Goal: Task Accomplishment & Management: Use online tool/utility

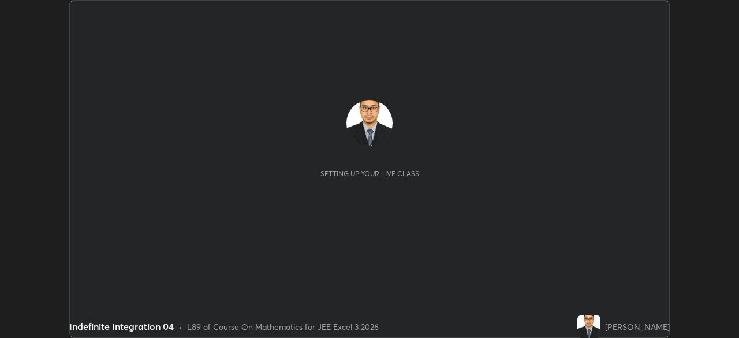
scroll to position [338, 738]
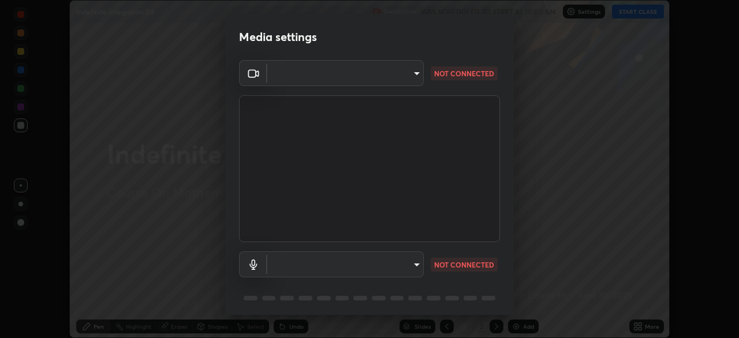
type input "d8992f85583b40a53285941c60badd2bb32bf670ecfb090268b2fea427d69f75"
type input "default"
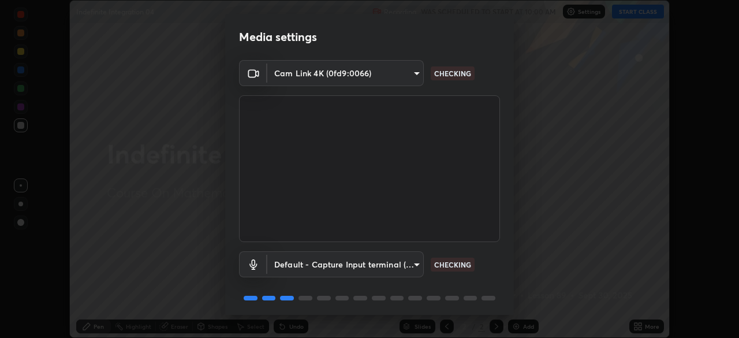
scroll to position [41, 0]
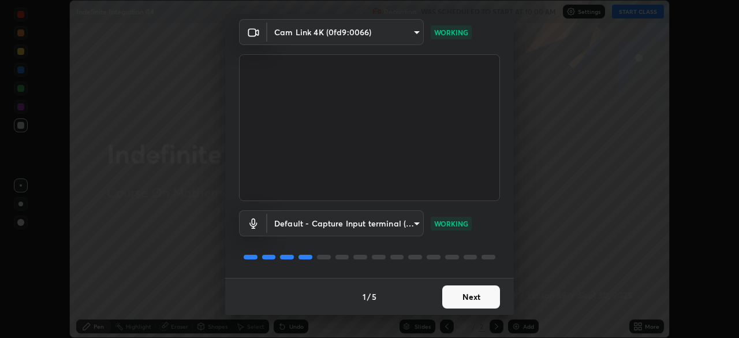
click at [467, 297] on button "Next" at bounding box center [471, 296] width 58 height 23
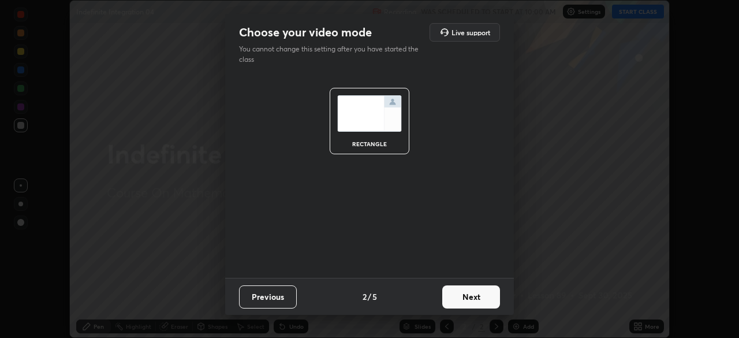
click at [468, 296] on button "Next" at bounding box center [471, 296] width 58 height 23
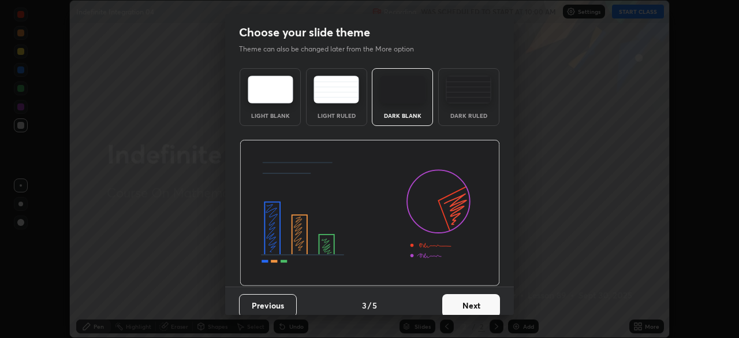
click at [470, 294] on button "Next" at bounding box center [471, 305] width 58 height 23
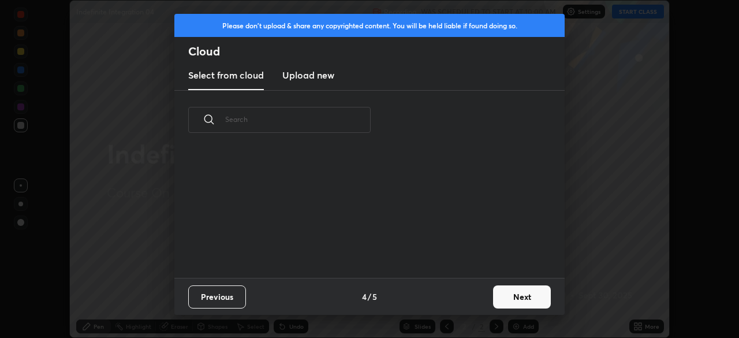
click at [507, 298] on button "Next" at bounding box center [522, 296] width 58 height 23
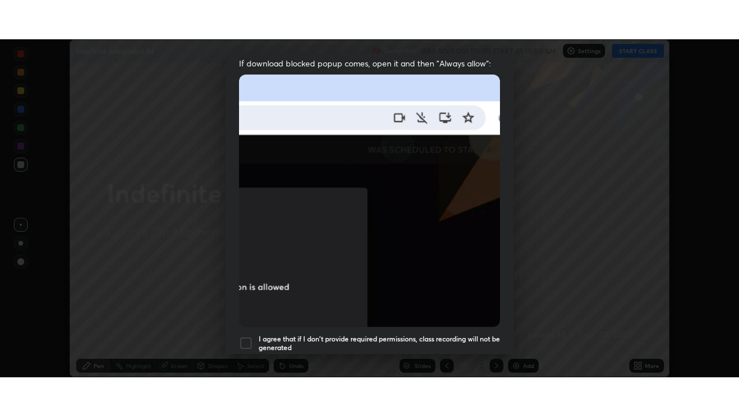
scroll to position [276, 0]
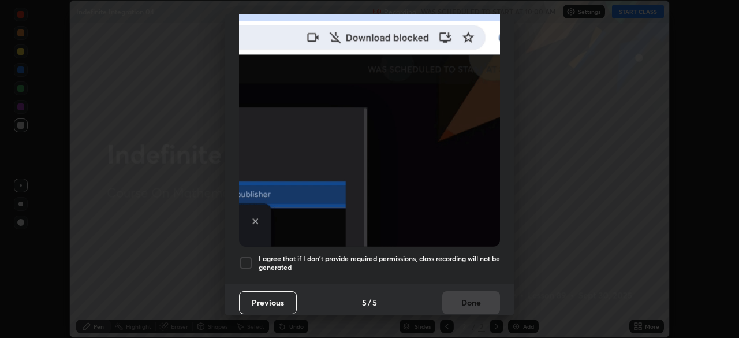
click at [244, 258] on div at bounding box center [246, 263] width 14 height 14
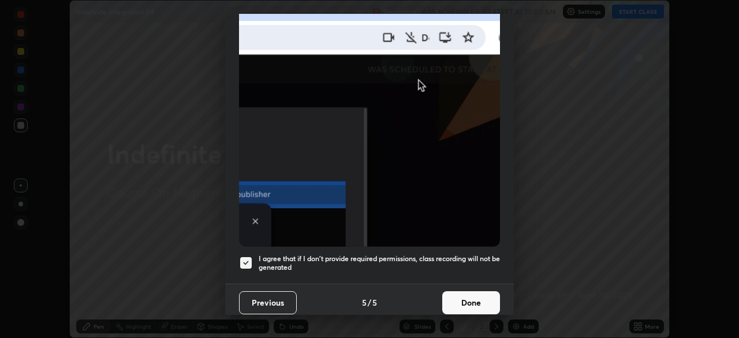
click at [478, 300] on button "Done" at bounding box center [471, 302] width 58 height 23
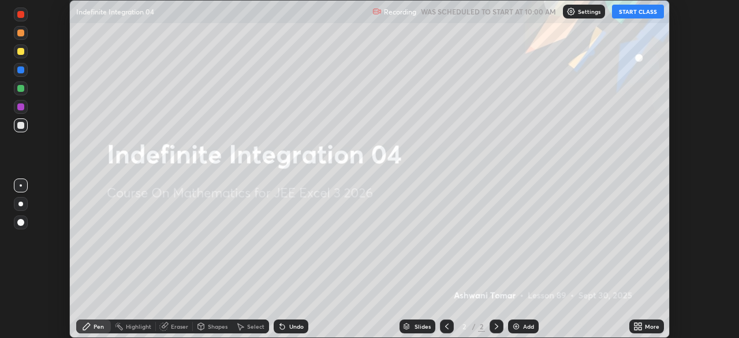
click at [637, 324] on icon at bounding box center [635, 324] width 3 height 3
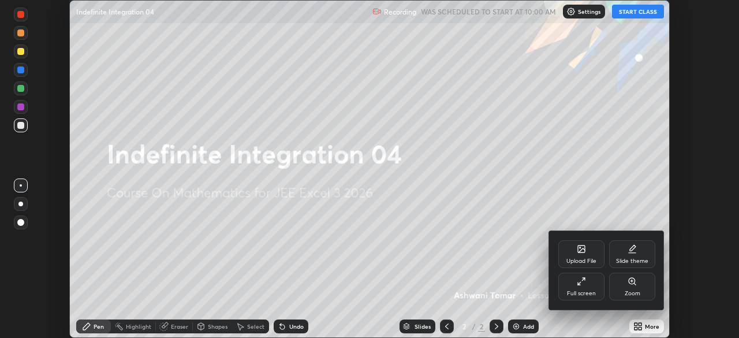
click at [590, 285] on div "Full screen" at bounding box center [581, 286] width 46 height 28
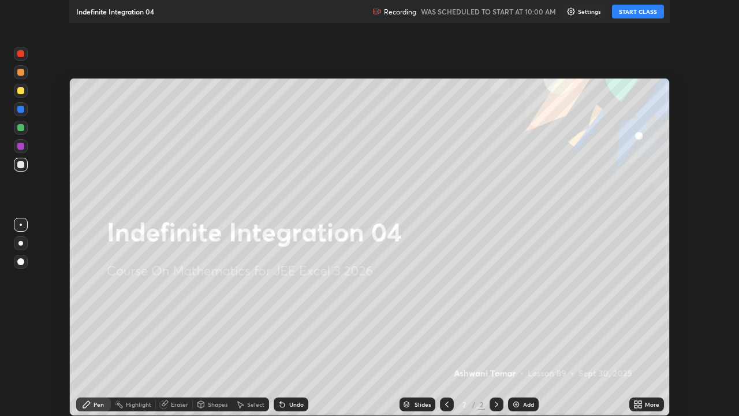
scroll to position [416, 739]
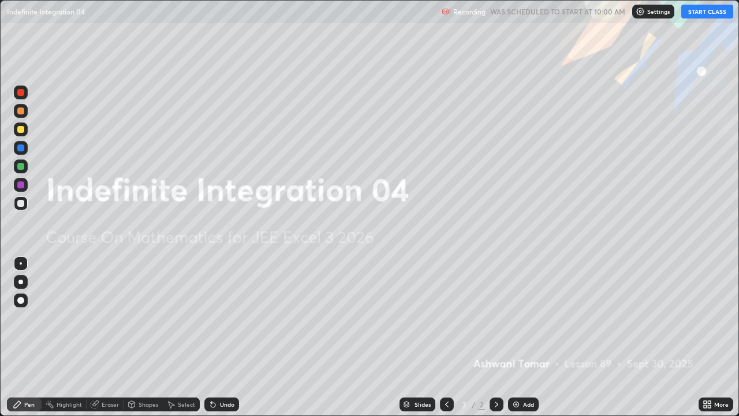
click at [697, 14] on button "START CLASS" at bounding box center [707, 12] width 52 height 14
click at [519, 337] on div "Add" at bounding box center [523, 404] width 31 height 14
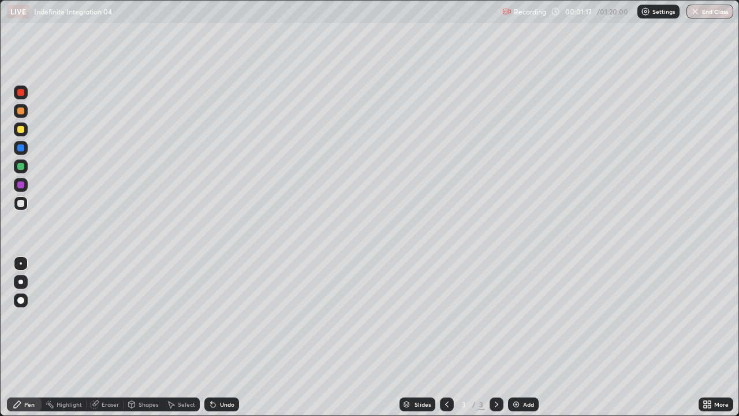
click at [16, 171] on div at bounding box center [21, 166] width 14 height 14
click at [18, 131] on div at bounding box center [20, 129] width 7 height 7
click at [20, 167] on div at bounding box center [20, 166] width 7 height 7
click at [19, 130] on div at bounding box center [20, 129] width 7 height 7
click at [23, 165] on div at bounding box center [20, 166] width 7 height 7
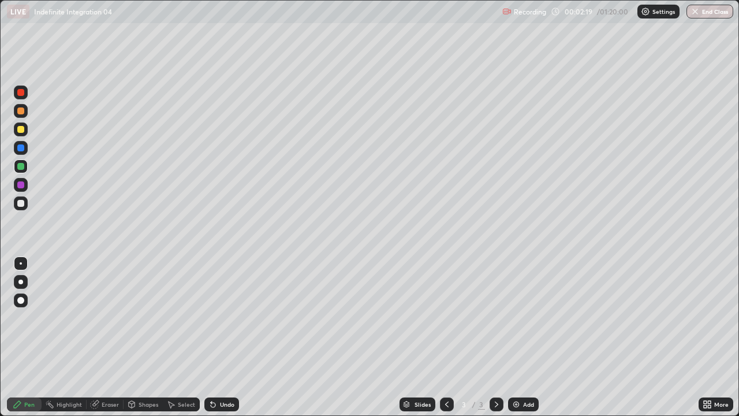
click at [20, 207] on div at bounding box center [21, 203] width 14 height 14
click at [518, 337] on img at bounding box center [515, 403] width 9 height 9
click at [23, 111] on div at bounding box center [20, 110] width 7 height 7
click at [20, 130] on div at bounding box center [20, 129] width 7 height 7
click at [137, 337] on div "Shapes" at bounding box center [143, 404] width 39 height 14
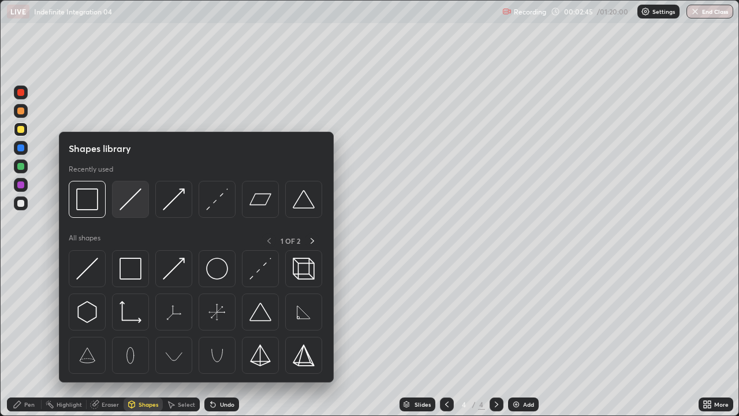
click at [122, 207] on img at bounding box center [130, 199] width 22 height 22
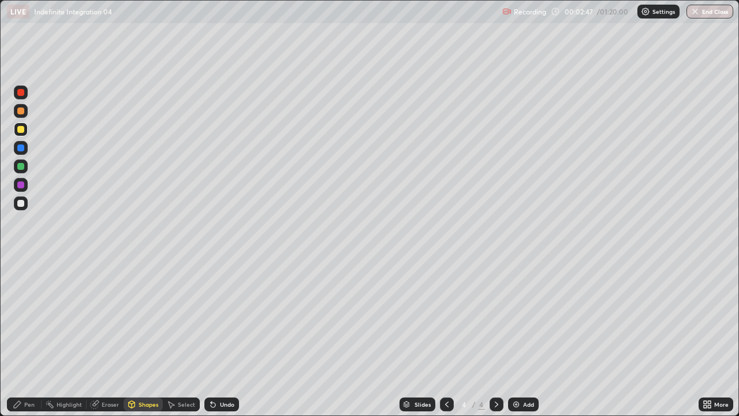
click at [20, 149] on div at bounding box center [20, 147] width 7 height 7
click at [30, 337] on div "Pen" at bounding box center [29, 404] width 10 height 6
click at [20, 129] on div at bounding box center [20, 129] width 7 height 7
click at [19, 168] on div at bounding box center [20, 166] width 7 height 7
click at [21, 205] on div at bounding box center [20, 203] width 7 height 7
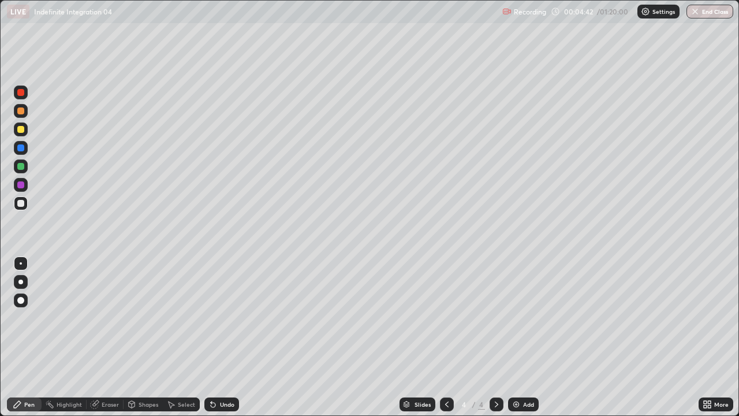
click at [18, 129] on div at bounding box center [20, 129] width 7 height 7
click at [517, 337] on img at bounding box center [515, 403] width 9 height 9
click at [20, 167] on div at bounding box center [20, 166] width 7 height 7
click at [20, 131] on div at bounding box center [20, 129] width 7 height 7
click at [19, 147] on div at bounding box center [20, 147] width 7 height 7
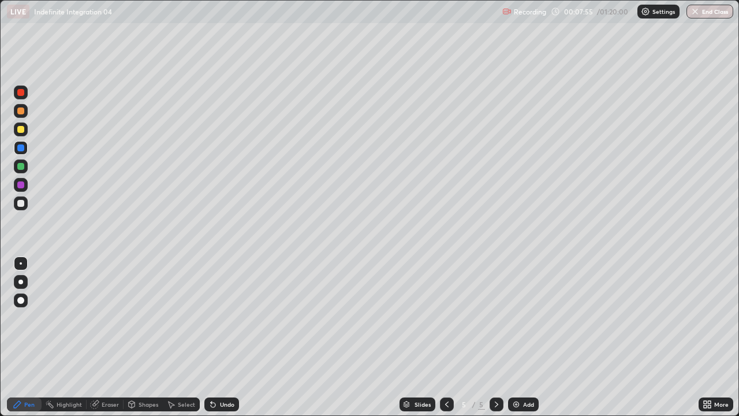
click at [18, 188] on div at bounding box center [21, 185] width 14 height 14
click at [16, 166] on div at bounding box center [21, 166] width 14 height 14
click at [17, 186] on div at bounding box center [20, 184] width 7 height 7
click at [16, 165] on div at bounding box center [21, 166] width 14 height 14
click at [98, 337] on icon at bounding box center [94, 403] width 9 height 9
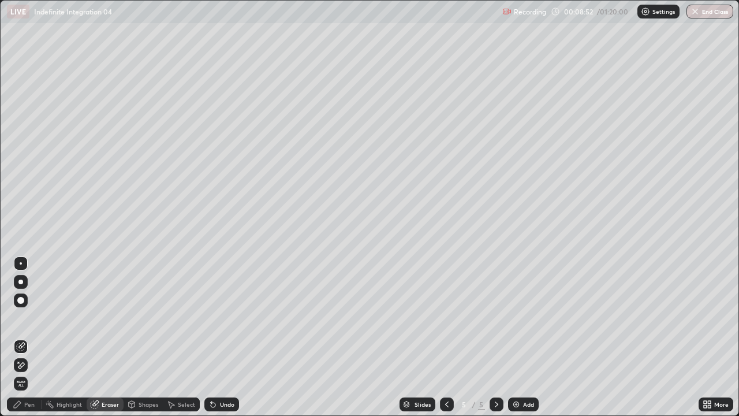
click at [18, 337] on icon at bounding box center [17, 404] width 7 height 7
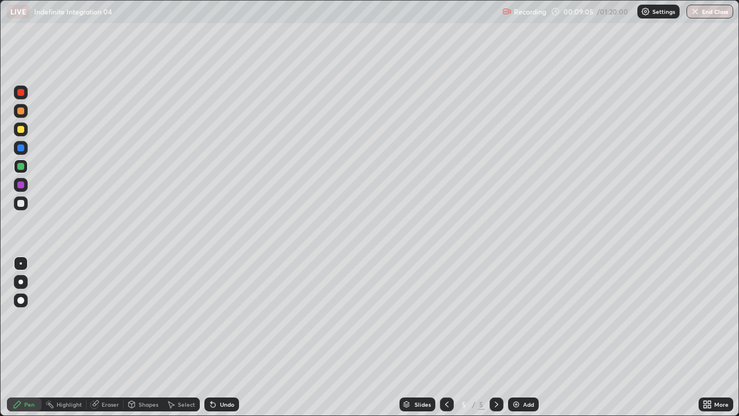
click at [21, 115] on div at bounding box center [21, 111] width 14 height 14
click at [18, 129] on div at bounding box center [20, 129] width 7 height 7
click at [225, 337] on div "Undo" at bounding box center [227, 404] width 14 height 6
click at [225, 337] on div "Undo" at bounding box center [221, 404] width 35 height 14
click at [227, 337] on div "Undo" at bounding box center [221, 404] width 35 height 14
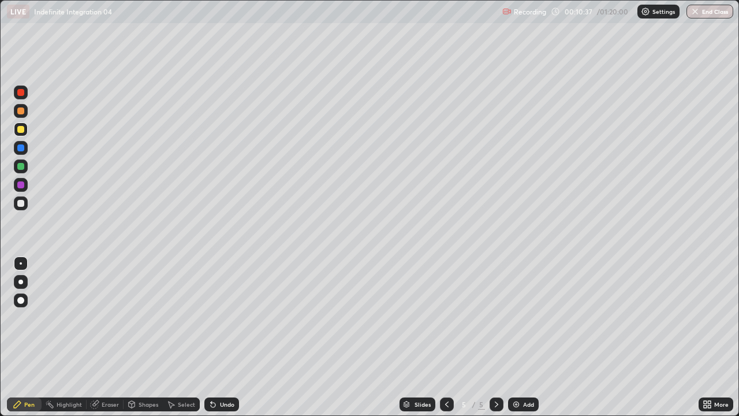
click at [230, 337] on div "Undo" at bounding box center [227, 404] width 14 height 6
click at [231, 337] on div "Undo" at bounding box center [221, 404] width 35 height 14
click at [230, 337] on div "Undo" at bounding box center [227, 404] width 14 height 6
click at [231, 337] on div "Undo" at bounding box center [227, 404] width 14 height 6
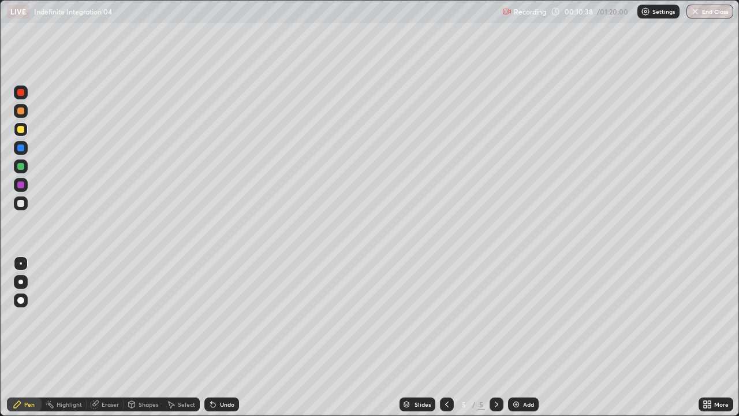
click at [231, 337] on div "Undo" at bounding box center [227, 404] width 14 height 6
click at [229, 337] on div "Undo" at bounding box center [221, 404] width 35 height 14
click at [228, 337] on div "Undo" at bounding box center [221, 404] width 35 height 14
click at [227, 337] on div "Undo" at bounding box center [227, 404] width 14 height 6
click at [520, 337] on div "Add" at bounding box center [523, 404] width 31 height 14
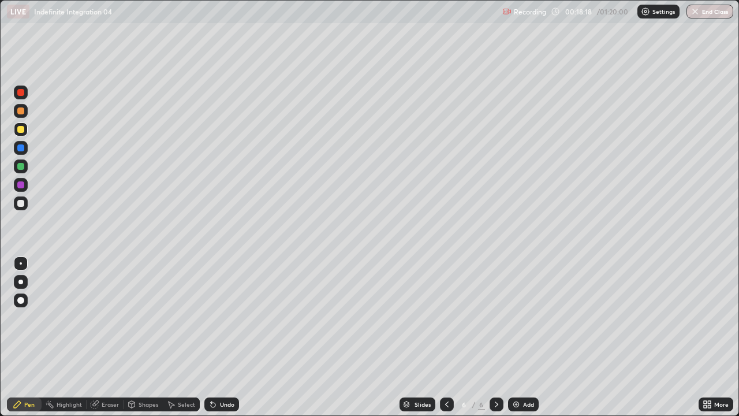
click at [141, 337] on div "Shapes" at bounding box center [149, 404] width 20 height 6
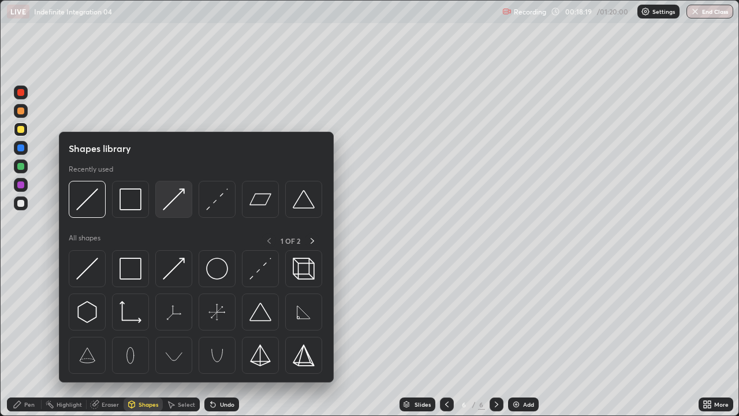
click at [171, 201] on img at bounding box center [174, 199] width 22 height 22
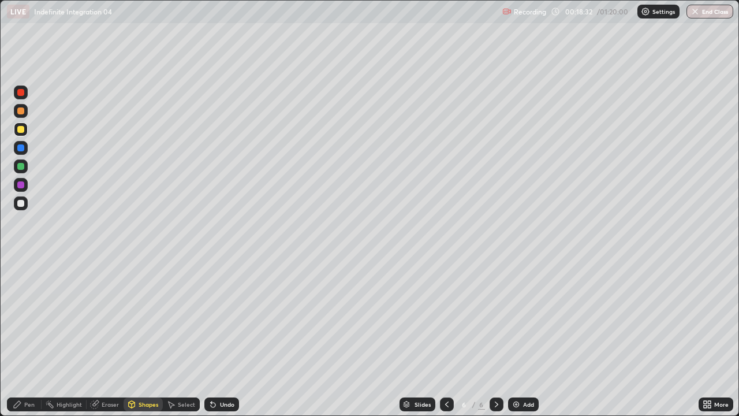
click at [20, 166] on div at bounding box center [20, 166] width 7 height 7
click at [211, 337] on icon at bounding box center [213, 404] width 5 height 5
click at [20, 337] on icon at bounding box center [17, 403] width 9 height 9
click at [16, 128] on div at bounding box center [21, 129] width 14 height 14
click at [17, 168] on div at bounding box center [20, 166] width 7 height 7
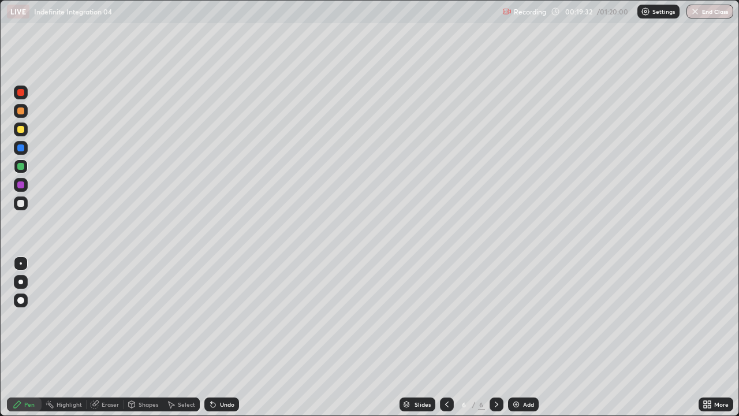
click at [18, 130] on div at bounding box center [20, 129] width 7 height 7
click at [22, 113] on div at bounding box center [20, 110] width 7 height 7
click at [20, 130] on div at bounding box center [20, 129] width 7 height 7
click at [20, 97] on div at bounding box center [21, 92] width 14 height 14
click at [216, 337] on div "Undo" at bounding box center [221, 404] width 35 height 14
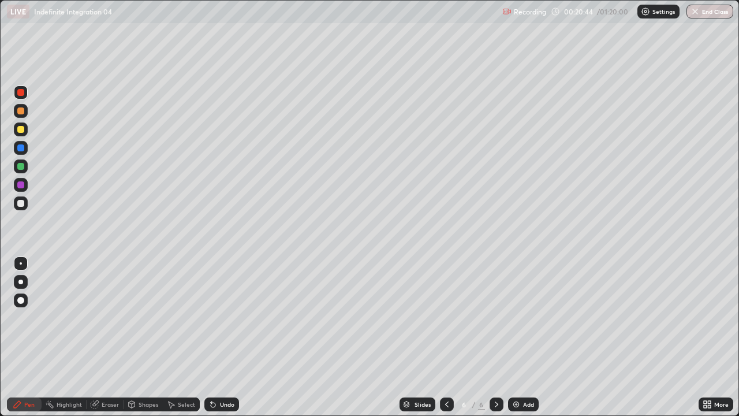
click at [20, 111] on div at bounding box center [20, 110] width 7 height 7
click at [20, 205] on div at bounding box center [20, 203] width 7 height 7
click at [17, 169] on div at bounding box center [21, 166] width 14 height 14
click at [222, 337] on div "Undo" at bounding box center [227, 404] width 14 height 6
click at [529, 337] on div "Add" at bounding box center [528, 404] width 11 height 6
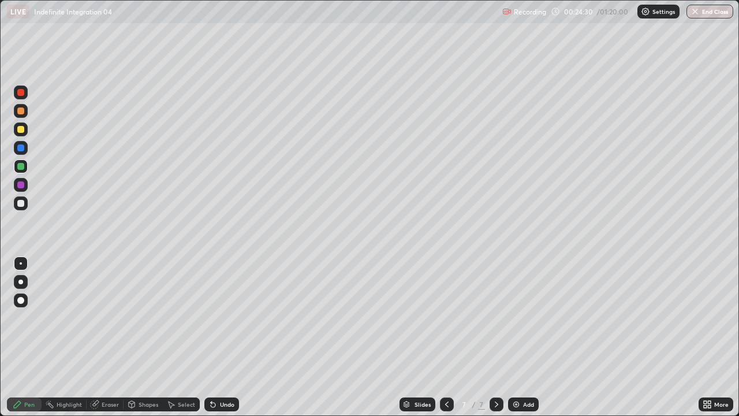
click at [18, 131] on div at bounding box center [20, 129] width 7 height 7
click at [217, 337] on div "Undo" at bounding box center [221, 404] width 35 height 14
click at [220, 337] on div "Undo" at bounding box center [227, 404] width 14 height 6
click at [218, 337] on div "Undo" at bounding box center [221, 404] width 35 height 14
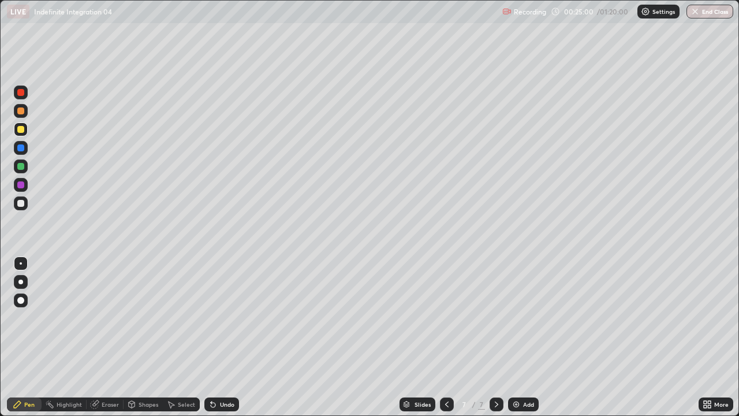
click at [20, 167] on div at bounding box center [20, 166] width 7 height 7
click at [17, 131] on div at bounding box center [20, 129] width 7 height 7
click at [220, 337] on div "Undo" at bounding box center [227, 404] width 14 height 6
click at [17, 169] on div at bounding box center [21, 166] width 14 height 14
click at [447, 337] on icon at bounding box center [446, 403] width 9 height 9
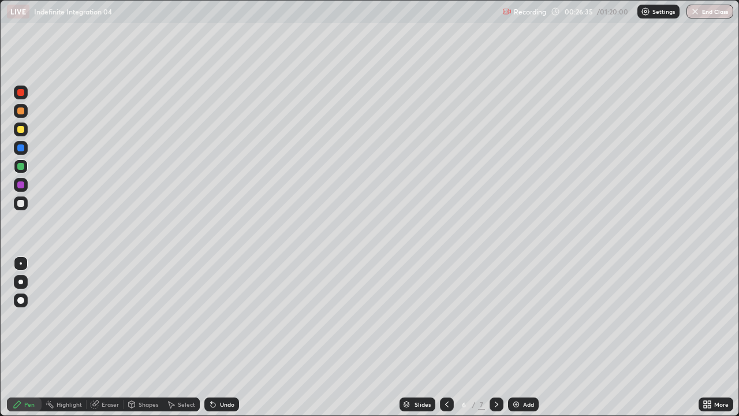
click at [495, 337] on icon at bounding box center [496, 403] width 9 height 9
click at [446, 337] on icon at bounding box center [446, 403] width 9 height 9
click at [521, 337] on div "Add" at bounding box center [523, 404] width 31 height 14
click at [20, 129] on div at bounding box center [20, 129] width 7 height 7
click at [222, 337] on div "Undo" at bounding box center [227, 404] width 14 height 6
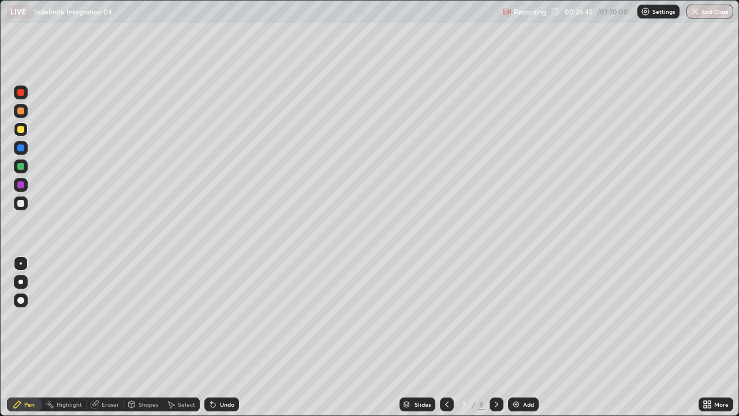
click at [222, 337] on div "Undo" at bounding box center [221, 404] width 35 height 14
click at [221, 337] on div "Undo" at bounding box center [221, 404] width 35 height 14
click at [220, 337] on div "Undo" at bounding box center [227, 404] width 14 height 6
click at [16, 167] on div at bounding box center [21, 166] width 14 height 14
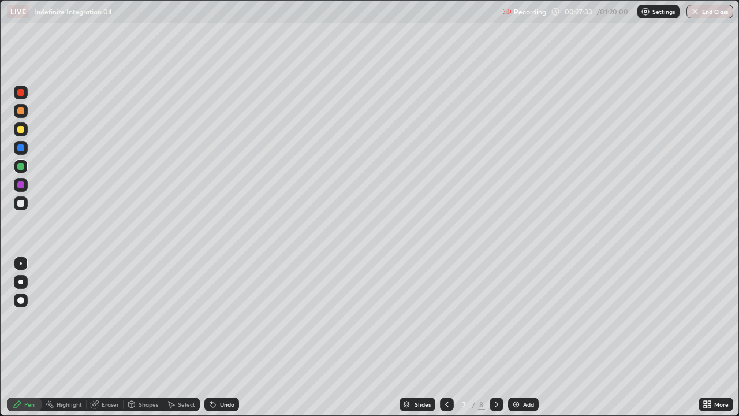
click at [440, 337] on div at bounding box center [447, 404] width 14 height 14
click at [495, 337] on icon at bounding box center [496, 403] width 9 height 9
click at [20, 130] on div at bounding box center [20, 129] width 7 height 7
click at [20, 166] on div at bounding box center [20, 166] width 7 height 7
click at [20, 126] on div at bounding box center [20, 129] width 7 height 7
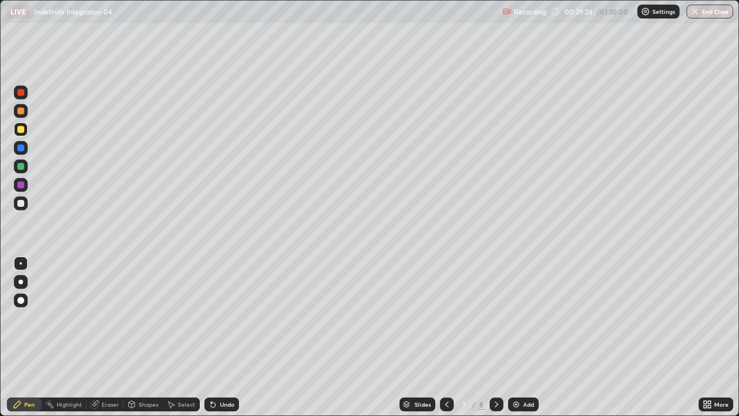
click at [223, 337] on div "Undo" at bounding box center [227, 404] width 14 height 6
click at [222, 337] on div "Undo" at bounding box center [227, 404] width 14 height 6
click at [219, 337] on div "Undo" at bounding box center [221, 404] width 35 height 14
click at [17, 204] on div at bounding box center [21, 203] width 14 height 14
click at [220, 337] on div "Undo" at bounding box center [227, 404] width 14 height 6
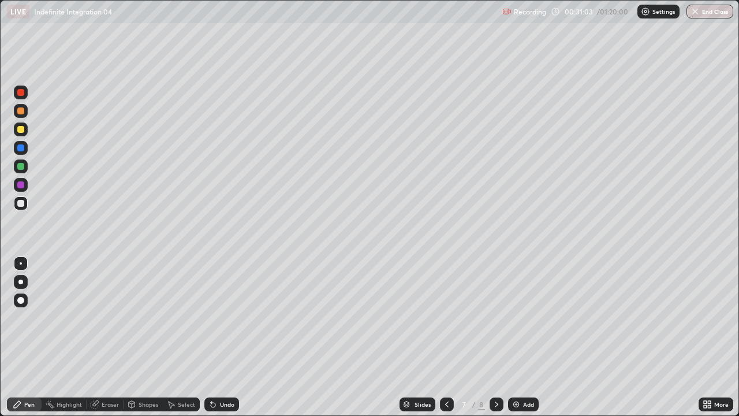
click at [103, 337] on div "Eraser" at bounding box center [110, 404] width 17 height 6
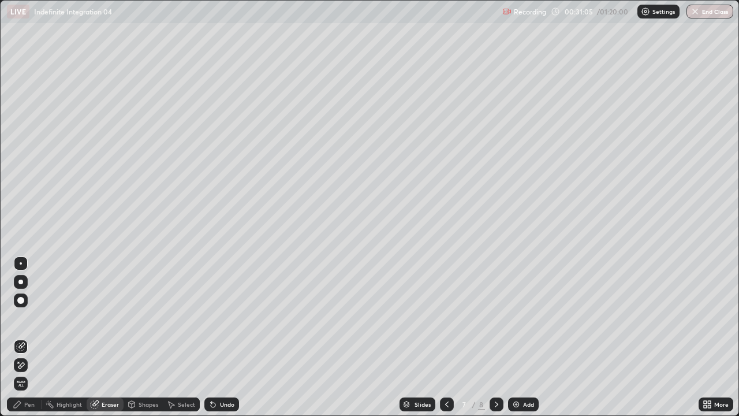
click at [19, 337] on icon at bounding box center [17, 404] width 7 height 7
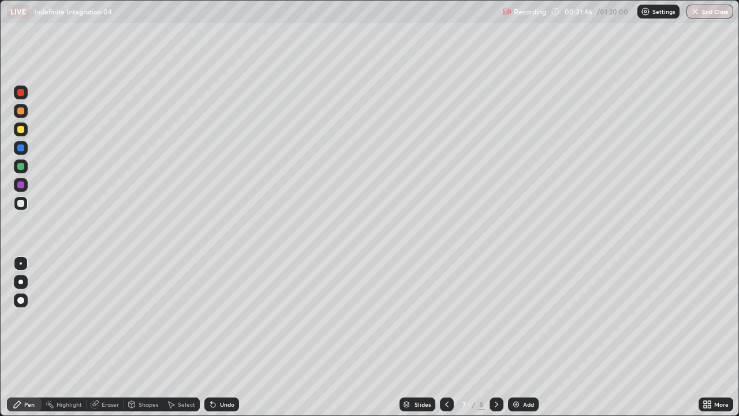
click at [519, 337] on img at bounding box center [515, 403] width 9 height 9
click at [20, 167] on div at bounding box center [20, 166] width 7 height 7
click at [20, 200] on div at bounding box center [20, 203] width 7 height 7
click at [518, 337] on img at bounding box center [515, 403] width 9 height 9
click at [22, 167] on div at bounding box center [20, 166] width 7 height 7
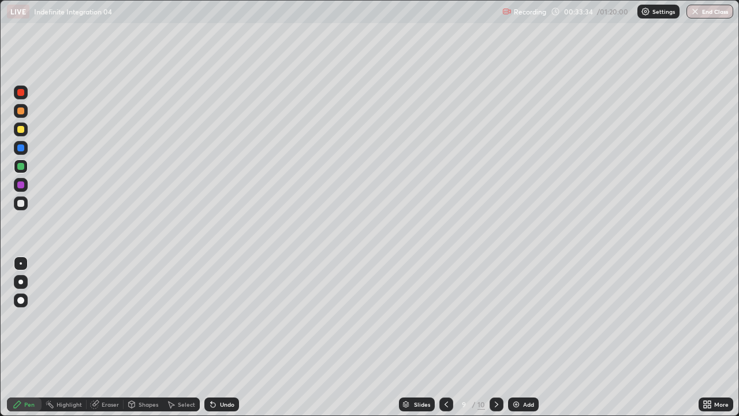
click at [20, 129] on div at bounding box center [20, 129] width 7 height 7
click at [137, 337] on div "Shapes" at bounding box center [143, 404] width 39 height 14
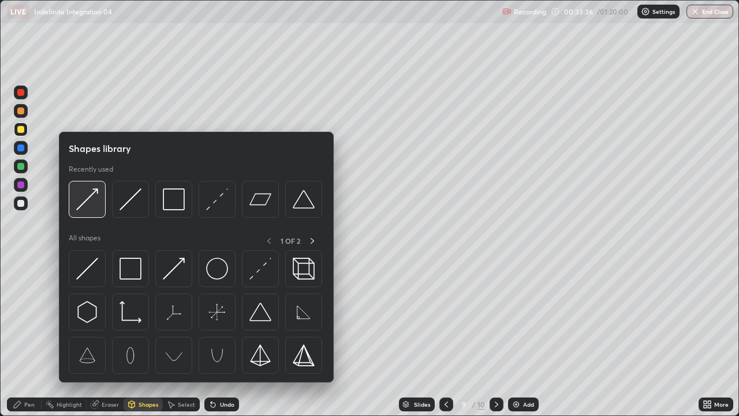
click at [87, 200] on img at bounding box center [87, 199] width 22 height 22
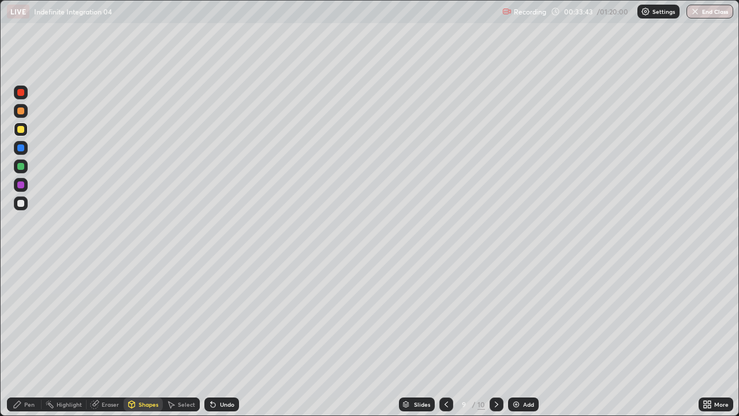
click at [137, 337] on div "Shapes" at bounding box center [143, 404] width 39 height 14
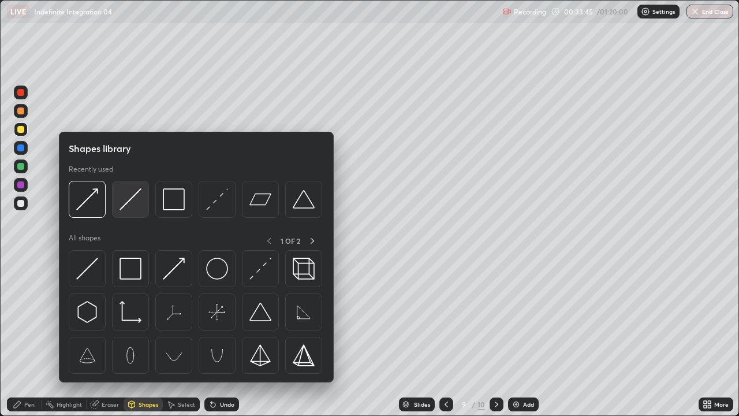
click at [133, 201] on img at bounding box center [130, 199] width 22 height 22
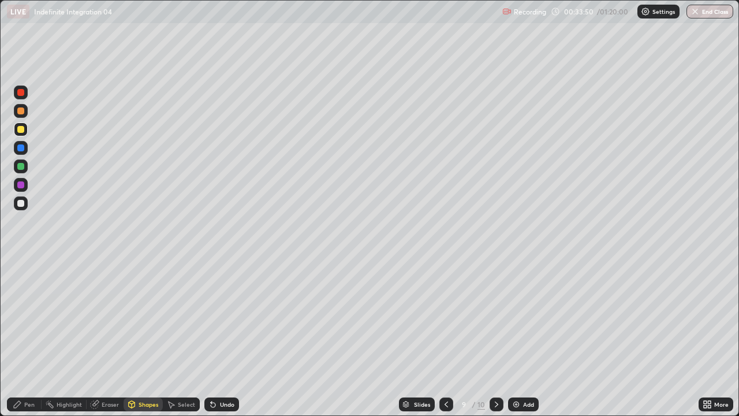
click at [22, 337] on div "Pen" at bounding box center [24, 404] width 35 height 14
click at [21, 202] on div at bounding box center [20, 203] width 7 height 7
click at [220, 337] on div "Undo" at bounding box center [227, 404] width 14 height 6
click at [221, 337] on div "Undo" at bounding box center [227, 404] width 14 height 6
click at [225, 337] on div "Undo" at bounding box center [227, 404] width 14 height 6
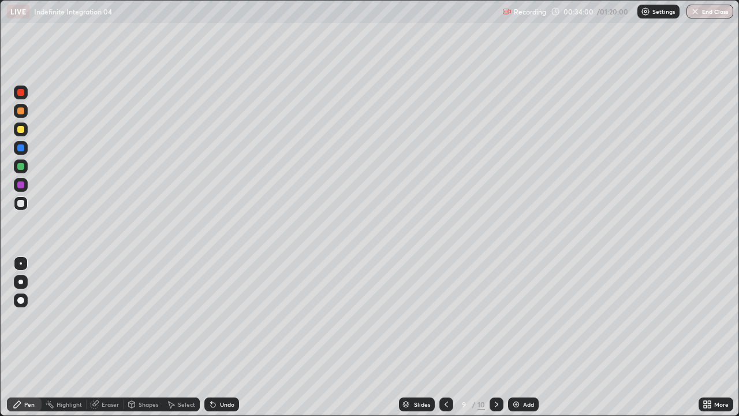
click at [227, 337] on div "Undo" at bounding box center [227, 404] width 14 height 6
click at [222, 337] on div "Undo" at bounding box center [227, 404] width 14 height 6
click at [214, 337] on div "Undo" at bounding box center [221, 404] width 35 height 14
click at [216, 337] on div "Undo" at bounding box center [221, 404] width 35 height 14
click at [222, 337] on div "Undo" at bounding box center [227, 404] width 14 height 6
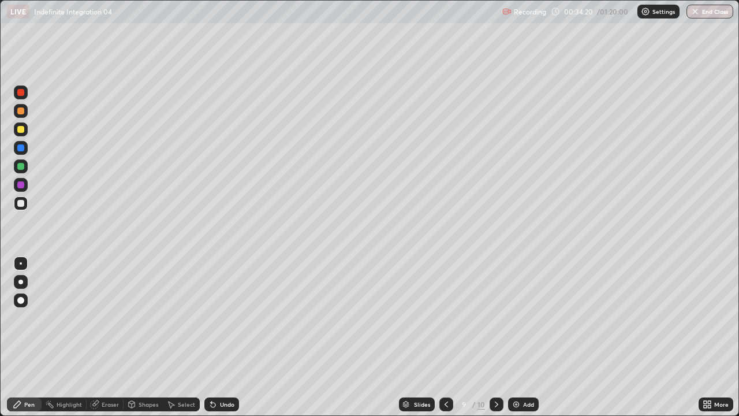
click at [14, 166] on div at bounding box center [21, 166] width 14 height 14
click at [136, 337] on div "Shapes" at bounding box center [143, 404] width 39 height 14
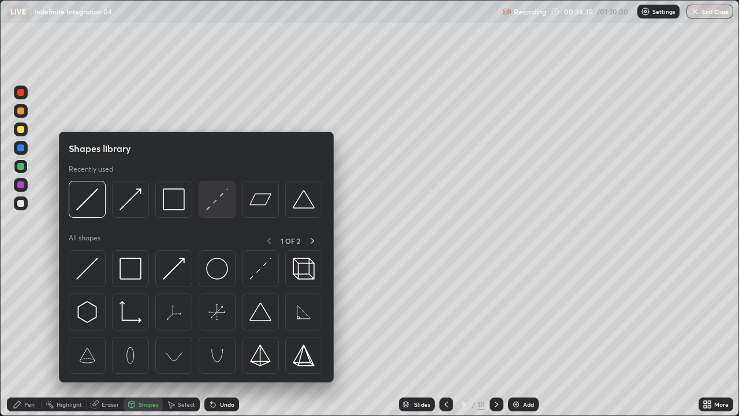
click at [212, 207] on img at bounding box center [217, 199] width 22 height 22
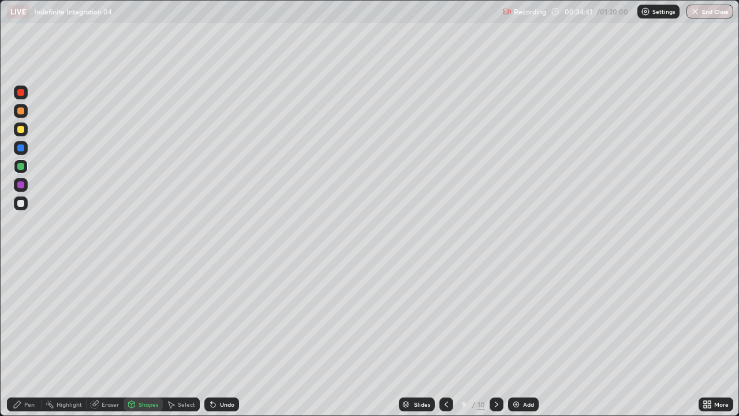
click at [18, 129] on div at bounding box center [20, 129] width 7 height 7
click at [225, 337] on div "Undo" at bounding box center [227, 404] width 14 height 6
click at [29, 337] on div "Pen" at bounding box center [24, 404] width 35 height 14
click at [215, 337] on div "Undo" at bounding box center [221, 404] width 35 height 14
click at [211, 337] on icon at bounding box center [213, 404] width 5 height 5
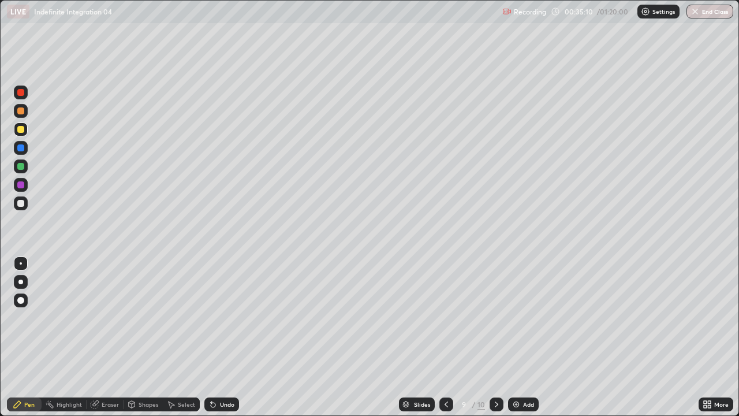
click at [211, 337] on icon at bounding box center [213, 404] width 5 height 5
click at [223, 337] on div "Undo" at bounding box center [227, 404] width 14 height 6
click at [226, 337] on div "Undo" at bounding box center [227, 404] width 14 height 6
click at [228, 337] on div "Undo" at bounding box center [227, 404] width 14 height 6
click at [445, 337] on icon at bounding box center [446, 403] width 9 height 9
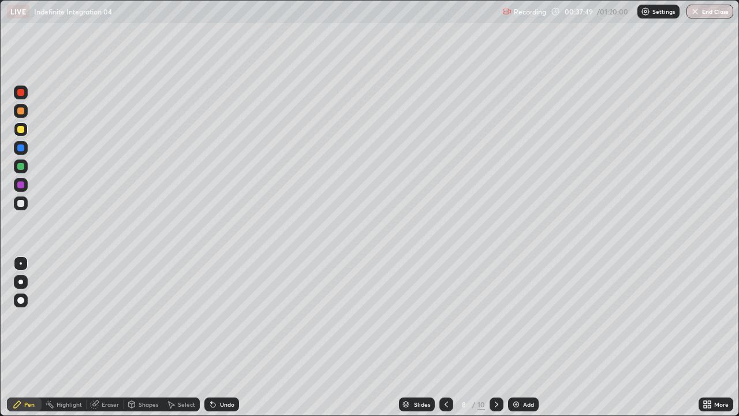
click at [445, 337] on icon at bounding box center [446, 403] width 9 height 9
click at [444, 337] on div at bounding box center [446, 403] width 14 height 23
click at [495, 337] on div at bounding box center [496, 404] width 14 height 14
click at [495, 337] on icon at bounding box center [496, 404] width 3 height 6
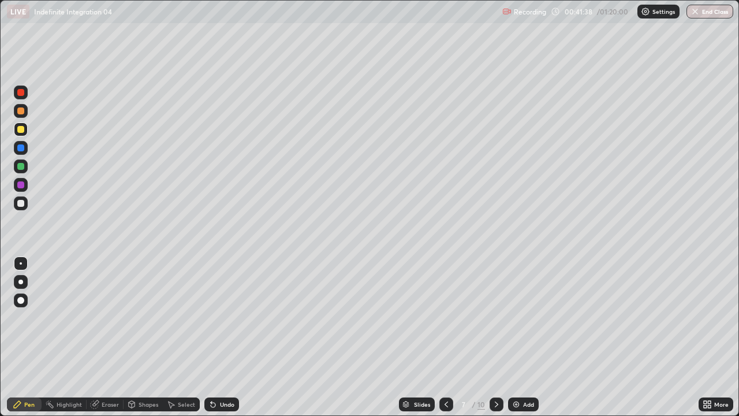
click at [450, 337] on div at bounding box center [446, 404] width 14 height 14
click at [493, 337] on icon at bounding box center [496, 403] width 9 height 9
click at [495, 337] on icon at bounding box center [496, 403] width 9 height 9
click at [445, 337] on icon at bounding box center [446, 403] width 9 height 9
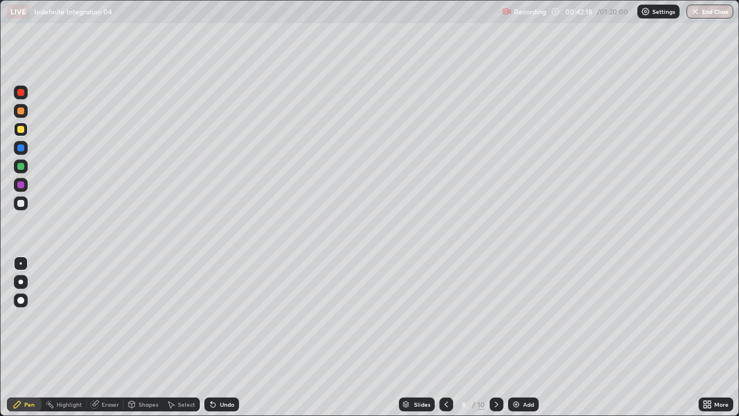
click at [439, 337] on div at bounding box center [446, 404] width 14 height 14
click at [495, 337] on icon at bounding box center [496, 403] width 9 height 9
click at [519, 337] on div "Add" at bounding box center [523, 404] width 31 height 14
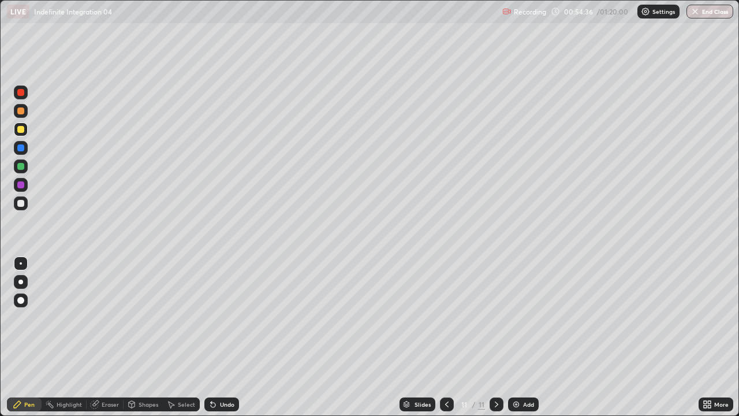
click at [22, 209] on div at bounding box center [21, 203] width 14 height 14
click at [19, 166] on div at bounding box center [20, 166] width 7 height 7
click at [18, 92] on div at bounding box center [20, 92] width 7 height 7
click at [20, 166] on div at bounding box center [20, 166] width 7 height 7
click at [18, 132] on div at bounding box center [20, 129] width 7 height 7
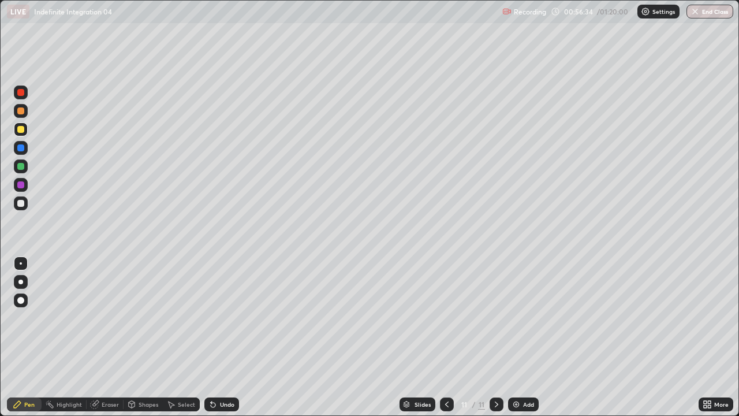
click at [74, 337] on div "Highlight" at bounding box center [64, 403] width 45 height 23
click at [18, 337] on icon at bounding box center [17, 403] width 9 height 9
click at [19, 112] on div at bounding box center [20, 110] width 7 height 7
click at [223, 337] on div "Undo" at bounding box center [227, 404] width 14 height 6
click at [227, 337] on div "Undo" at bounding box center [227, 404] width 14 height 6
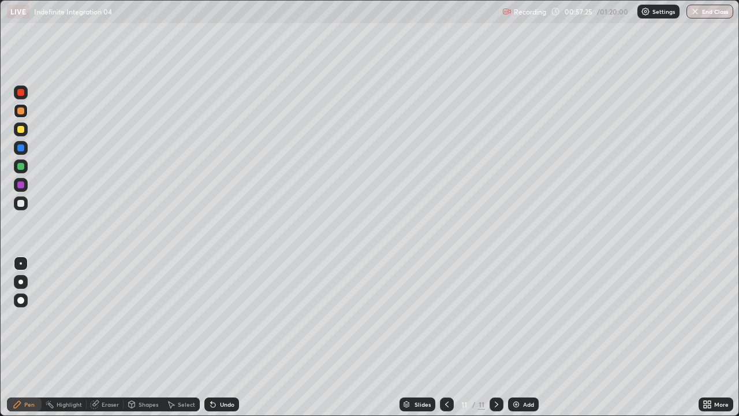
click at [231, 337] on div "Undo" at bounding box center [227, 404] width 14 height 6
click at [226, 337] on div "Undo" at bounding box center [227, 404] width 14 height 6
click at [518, 337] on div "Add" at bounding box center [523, 404] width 31 height 14
click at [19, 205] on div at bounding box center [20, 203] width 7 height 7
click at [18, 130] on div at bounding box center [20, 129] width 7 height 7
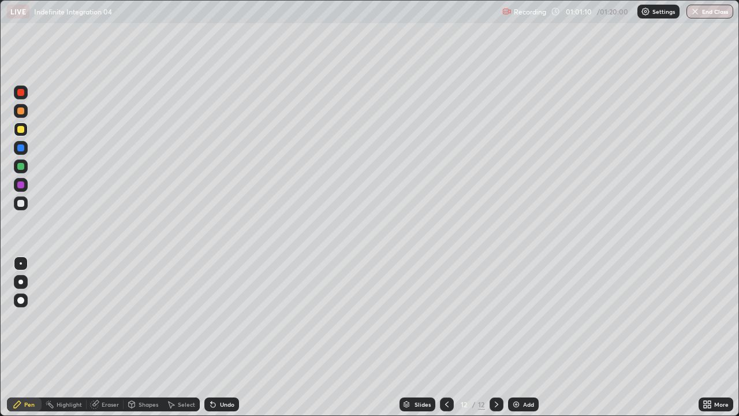
click at [16, 168] on div at bounding box center [21, 166] width 14 height 14
click at [20, 91] on div at bounding box center [20, 92] width 7 height 7
click at [18, 129] on div at bounding box center [20, 129] width 7 height 7
click at [523, 337] on div "Add" at bounding box center [528, 404] width 11 height 6
click at [21, 202] on div at bounding box center [20, 203] width 7 height 7
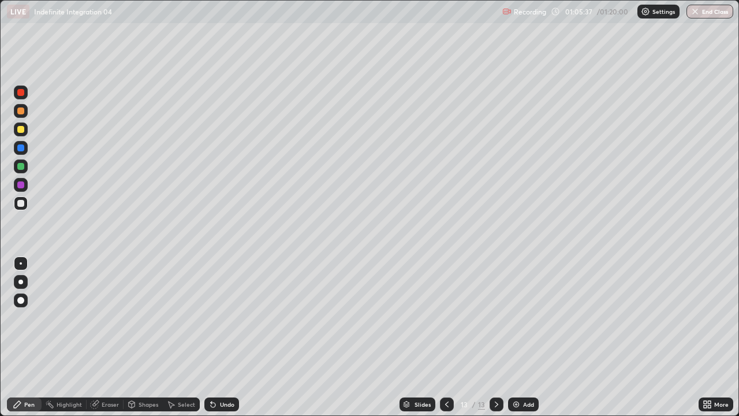
click at [25, 180] on div at bounding box center [21, 185] width 14 height 14
click at [23, 164] on div at bounding box center [20, 166] width 7 height 7
click at [17, 129] on div at bounding box center [20, 129] width 7 height 7
click at [219, 337] on div "Undo" at bounding box center [221, 404] width 35 height 14
click at [221, 337] on div "Undo" at bounding box center [221, 404] width 35 height 14
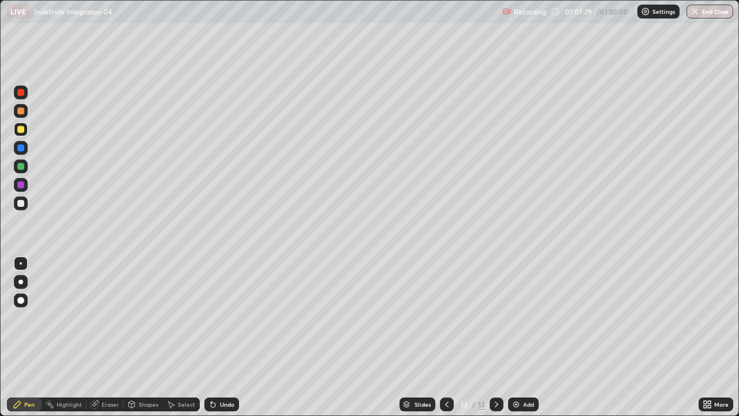
click at [227, 337] on div "Undo" at bounding box center [227, 404] width 14 height 6
click at [225, 337] on div "Undo" at bounding box center [221, 404] width 35 height 14
click at [21, 164] on div at bounding box center [20, 166] width 7 height 7
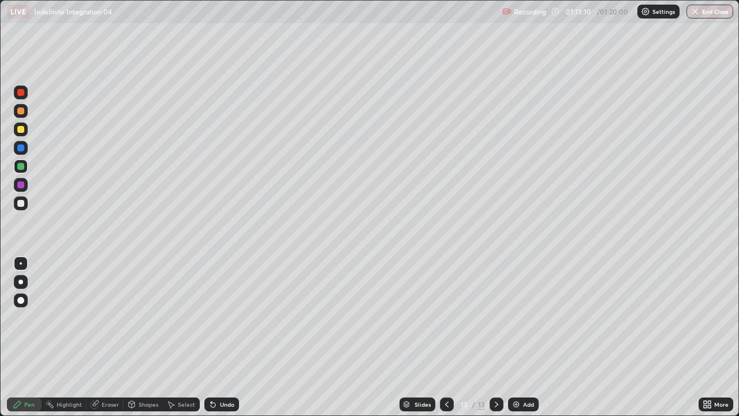
click at [711, 13] on button "End Class" at bounding box center [709, 12] width 47 height 14
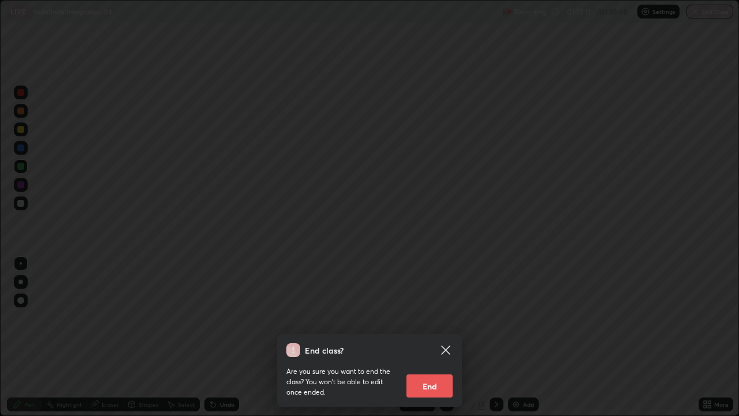
click at [437, 337] on button "End" at bounding box center [429, 385] width 46 height 23
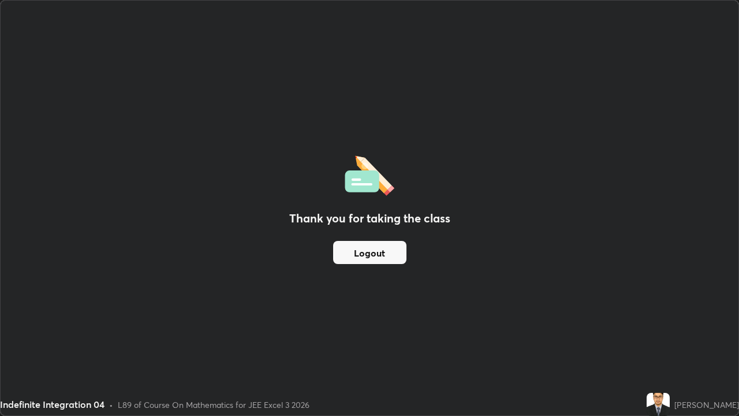
click at [383, 256] on button "Logout" at bounding box center [369, 252] width 73 height 23
